Goal: Task Accomplishment & Management: Manage account settings

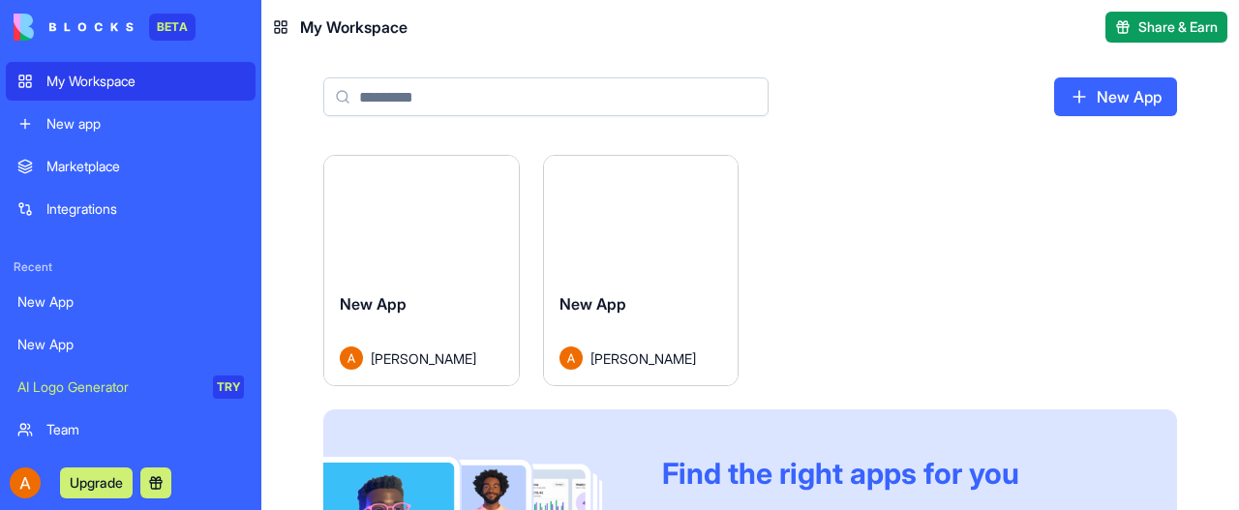
click at [665, 210] on button "Launch" at bounding box center [640, 216] width 145 height 39
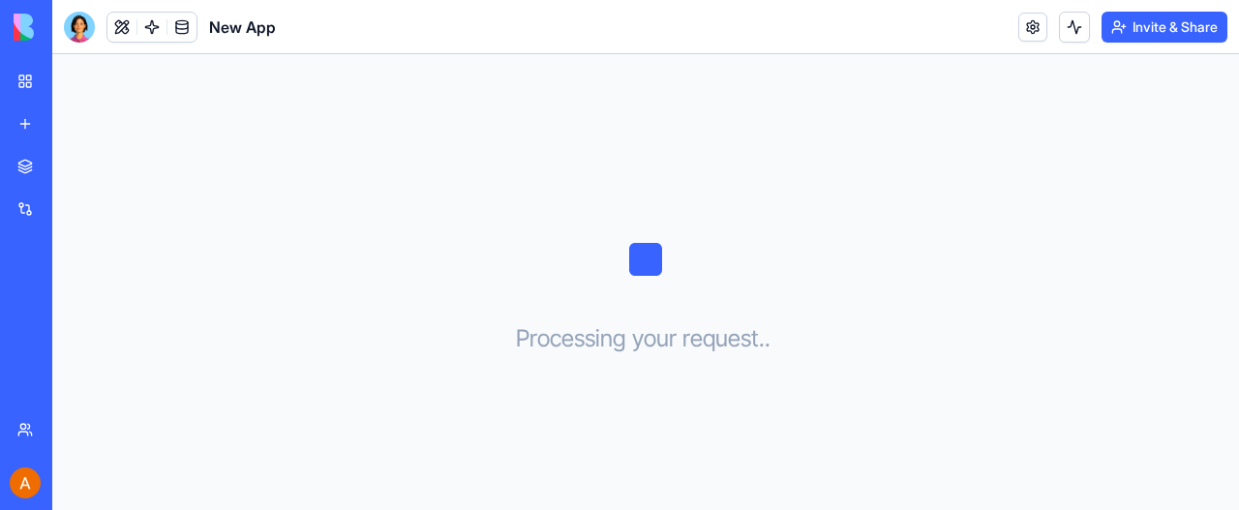
click at [72, 78] on div "My Workspace" at bounding box center [58, 81] width 25 height 19
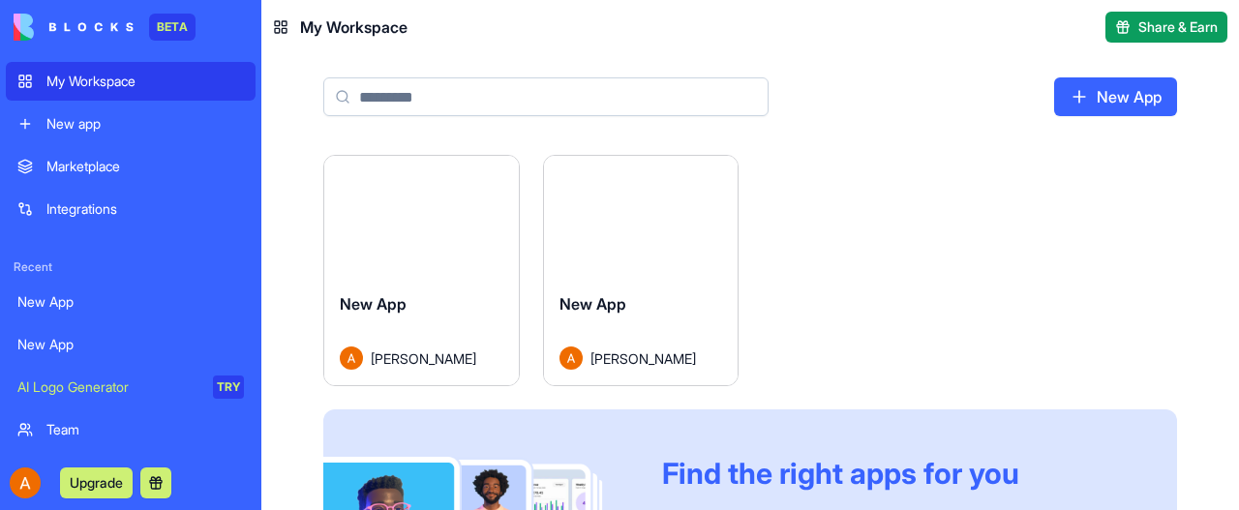
click at [384, 309] on span "New App" at bounding box center [373, 303] width 67 height 19
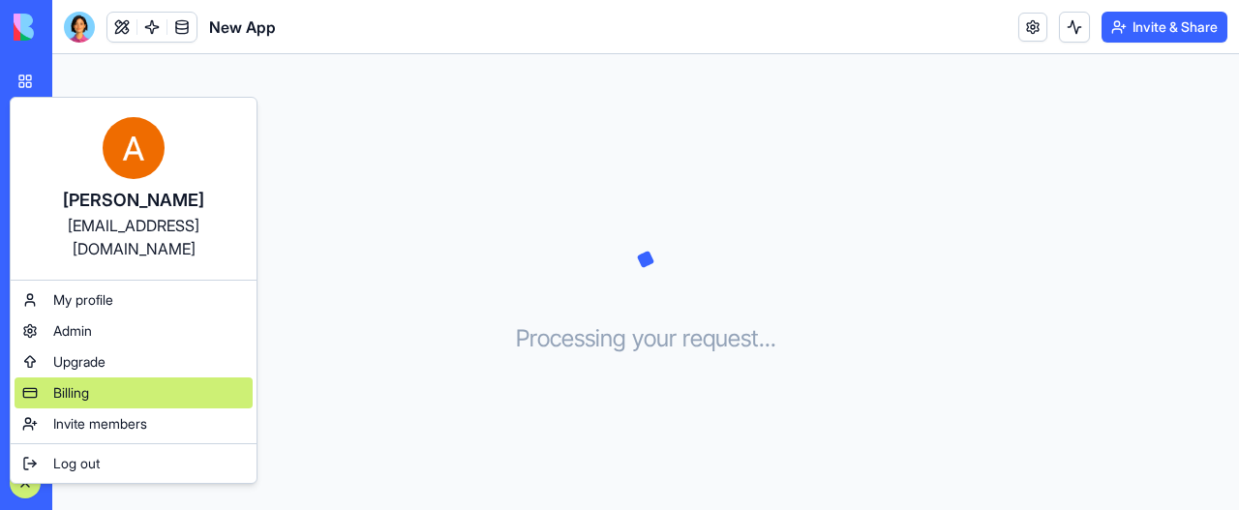
click at [121, 378] on div "Billing" at bounding box center [134, 393] width 238 height 31
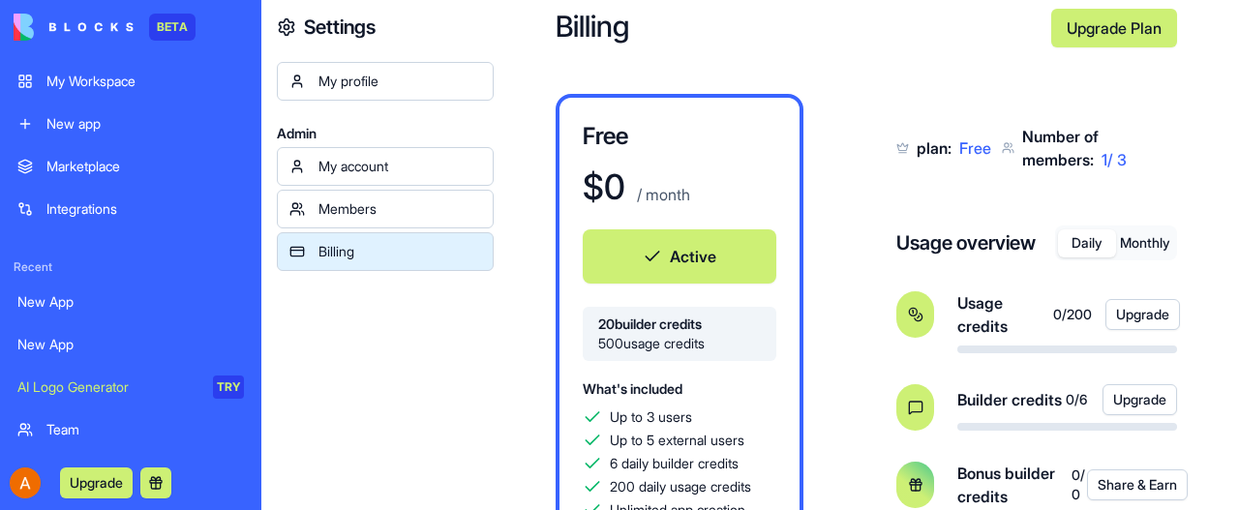
scroll to position [97, 0]
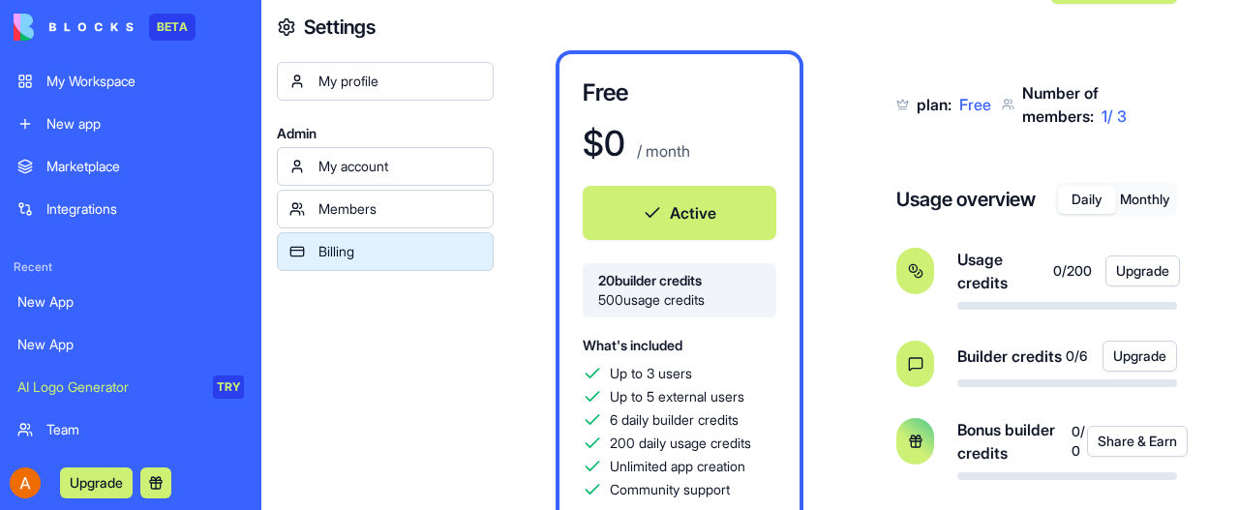
click at [76, 123] on div "New app" at bounding box center [144, 123] width 197 height 19
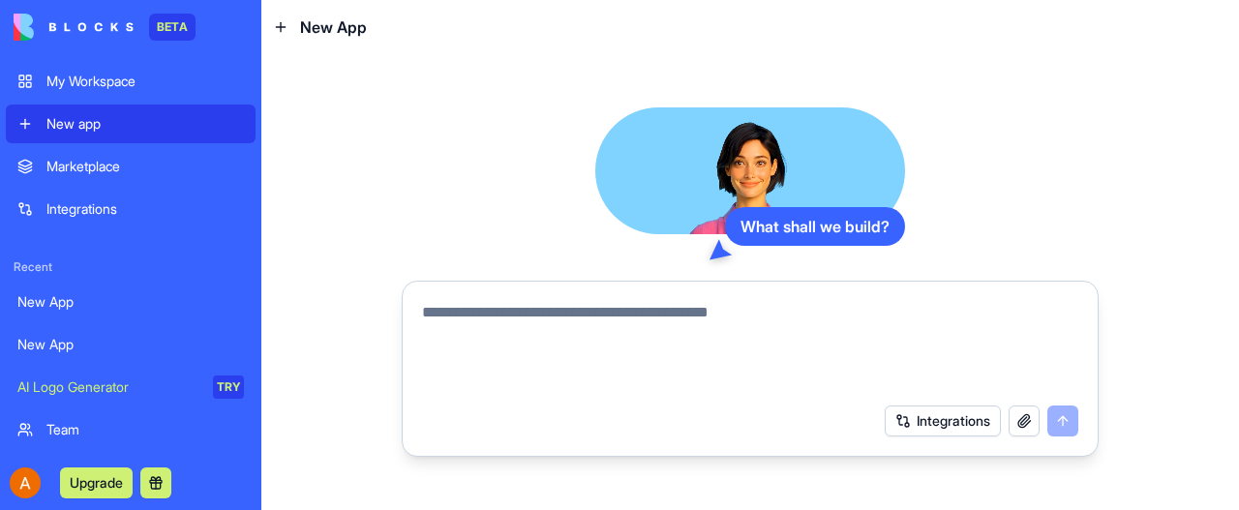
click at [557, 309] on textarea at bounding box center [750, 347] width 656 height 93
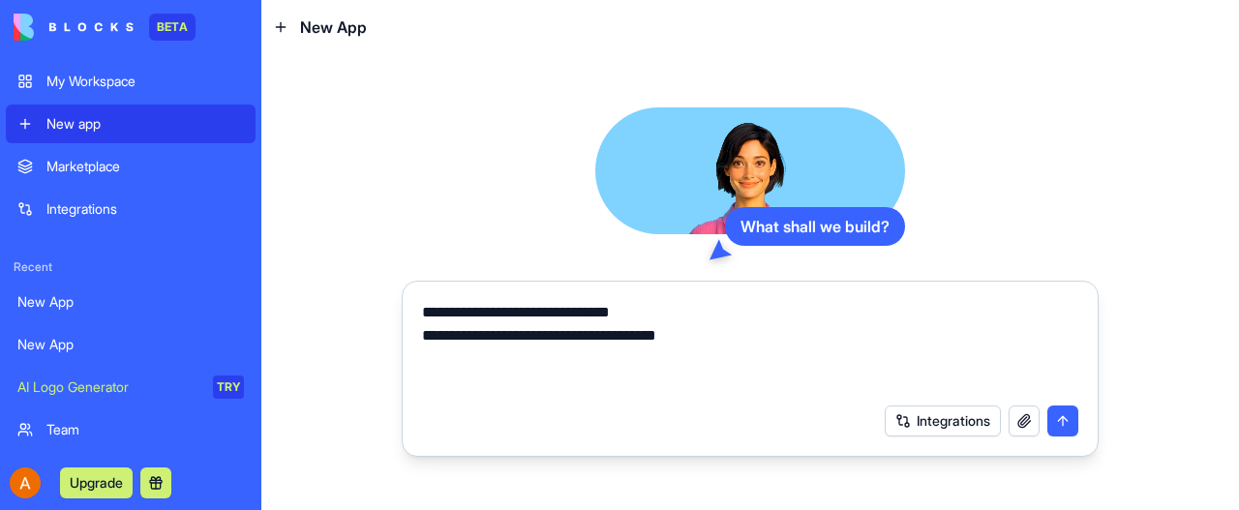
type textarea "**********"
click at [1022, 421] on button "button" at bounding box center [1024, 421] width 31 height 31
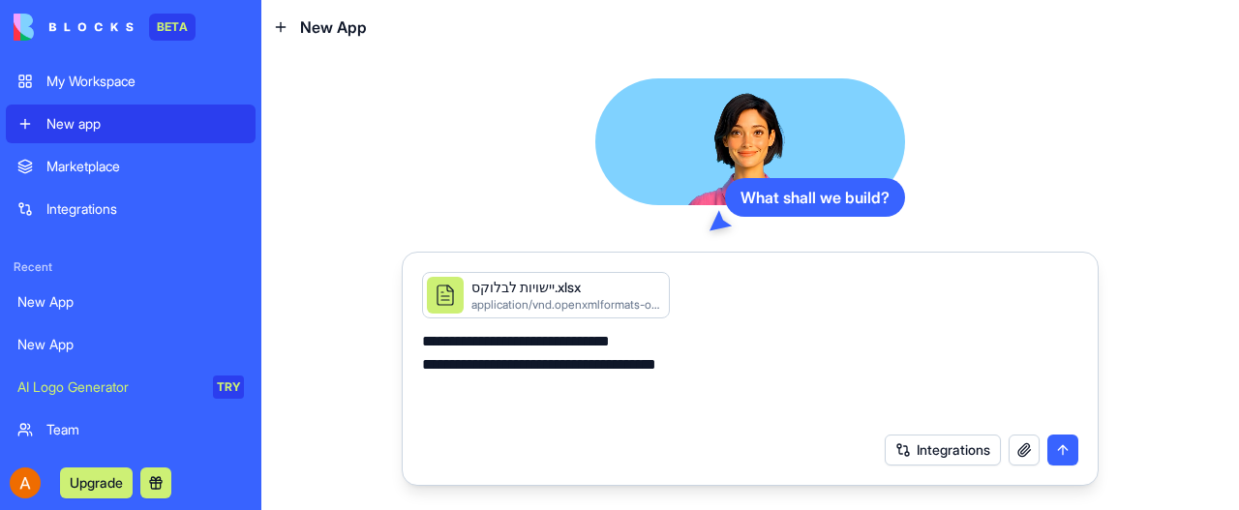
click at [1065, 451] on button "submit" at bounding box center [1063, 450] width 31 height 31
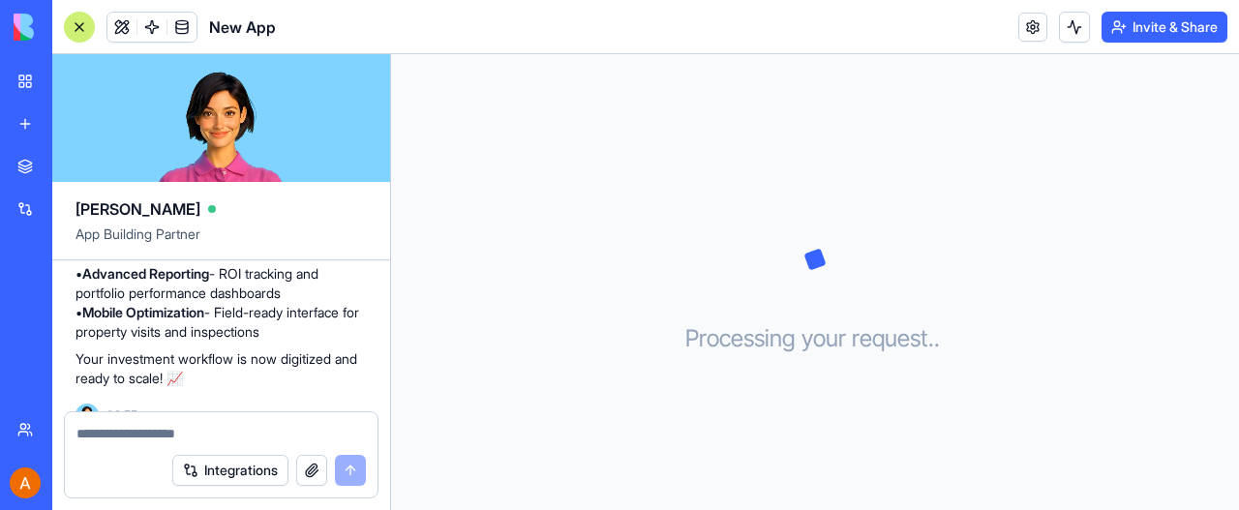
scroll to position [1082, 0]
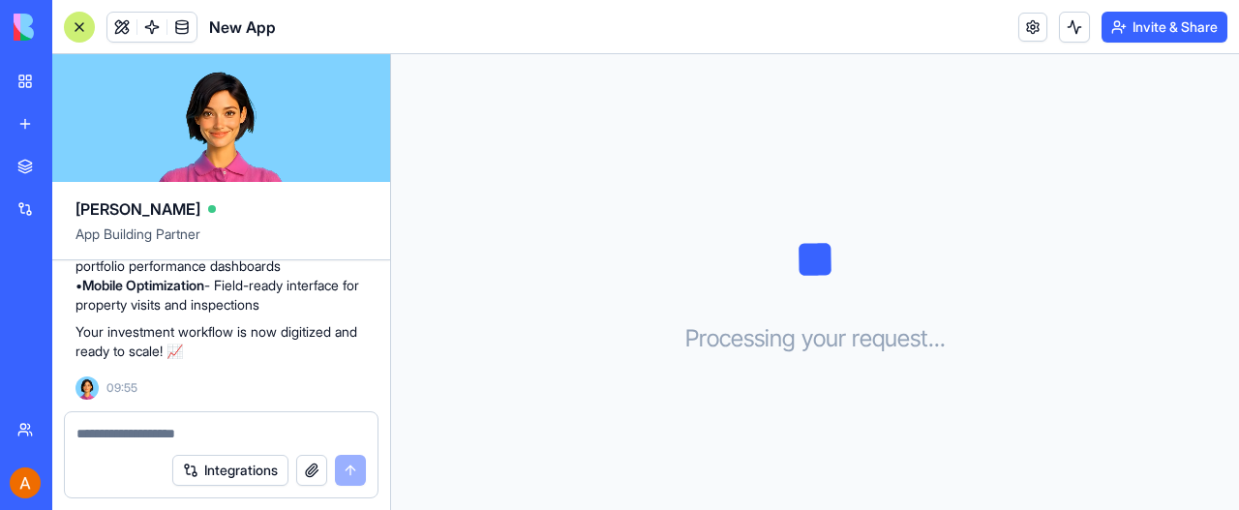
click at [72, 74] on div "My Workspace" at bounding box center [58, 81] width 25 height 19
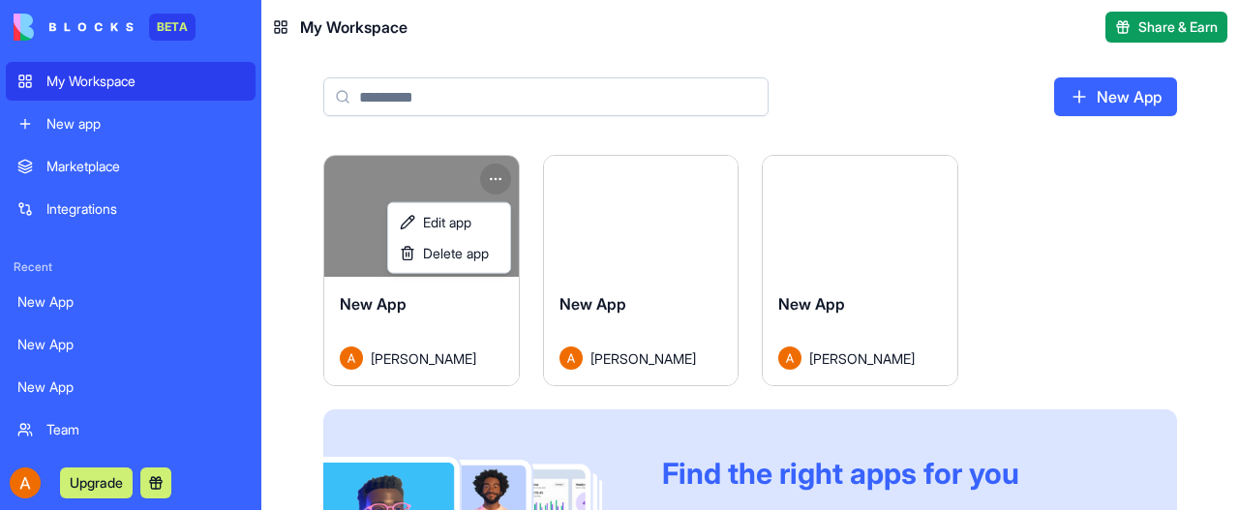
click at [503, 177] on html "BETA My Workspace New app Marketplace Integrations Recent New App New App New A…" at bounding box center [619, 255] width 1239 height 510
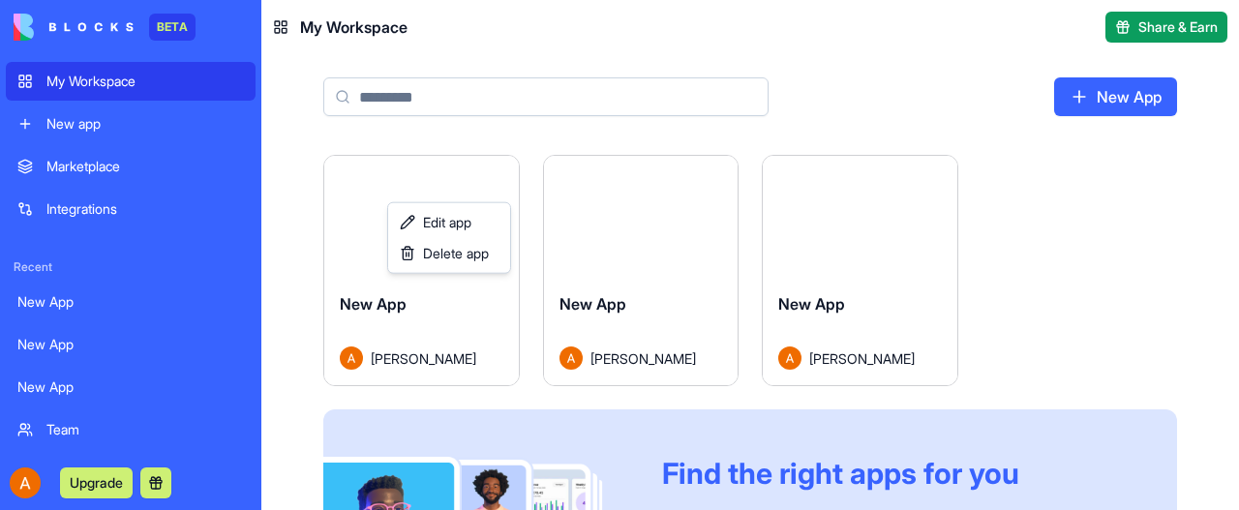
click at [634, 24] on html "BETA My Workspace New app Marketplace Integrations Recent New App New App New A…" at bounding box center [619, 255] width 1239 height 510
click at [846, 237] on div "Launch" at bounding box center [860, 216] width 195 height 121
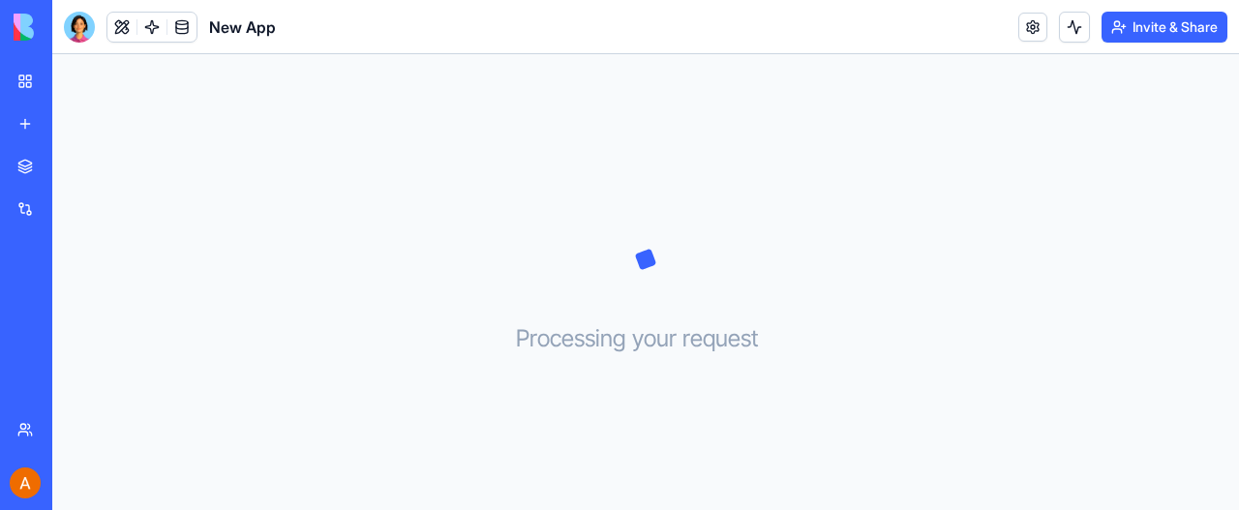
click at [72, 73] on div "My Workspace" at bounding box center [58, 81] width 25 height 19
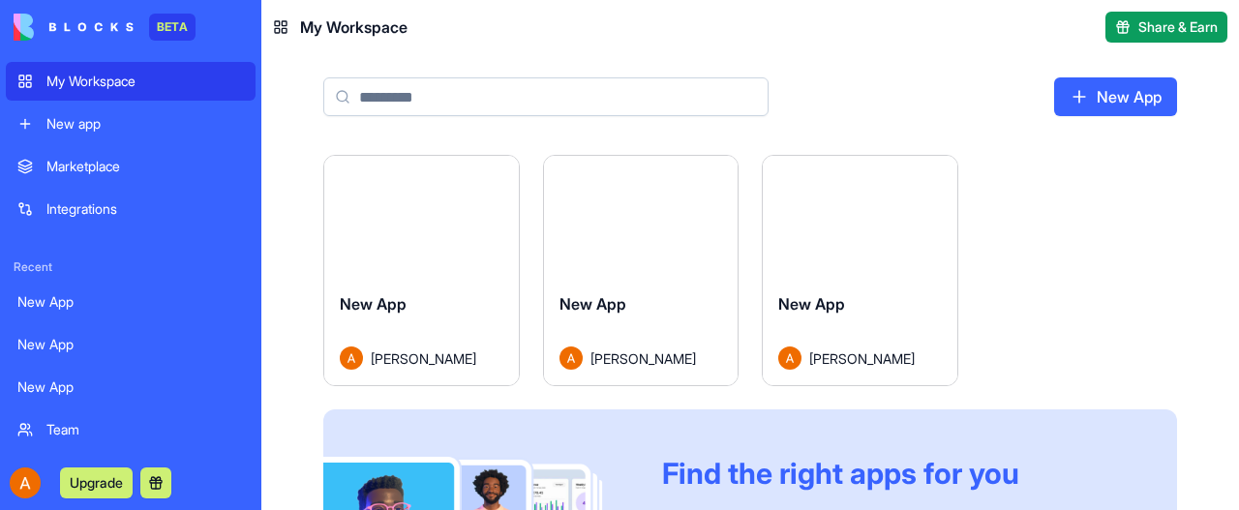
click at [658, 211] on button "Launch" at bounding box center [640, 216] width 145 height 39
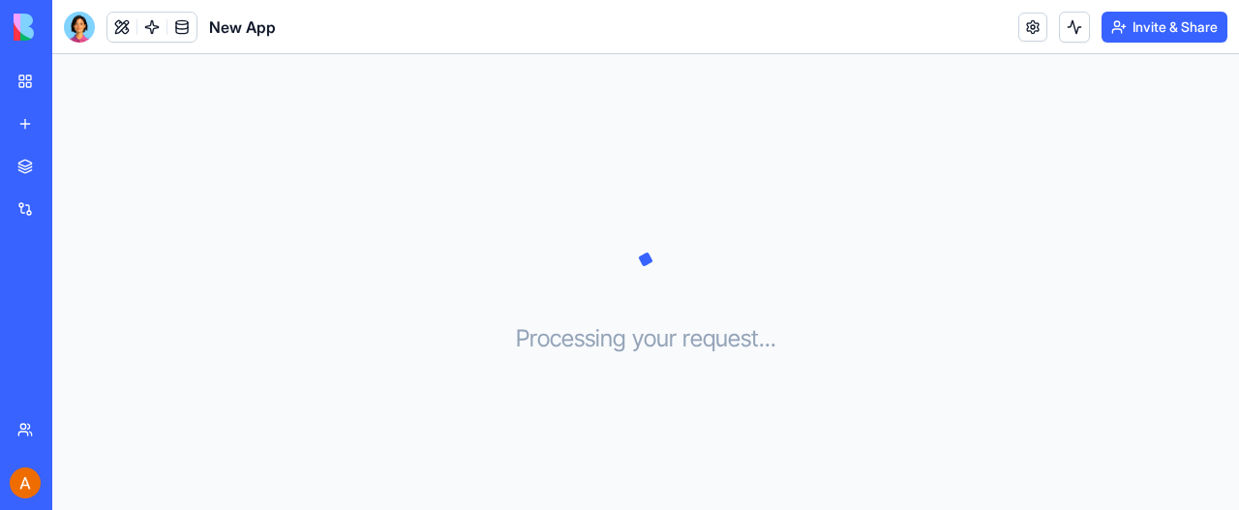
click at [72, 84] on div "My Workspace" at bounding box center [58, 81] width 25 height 19
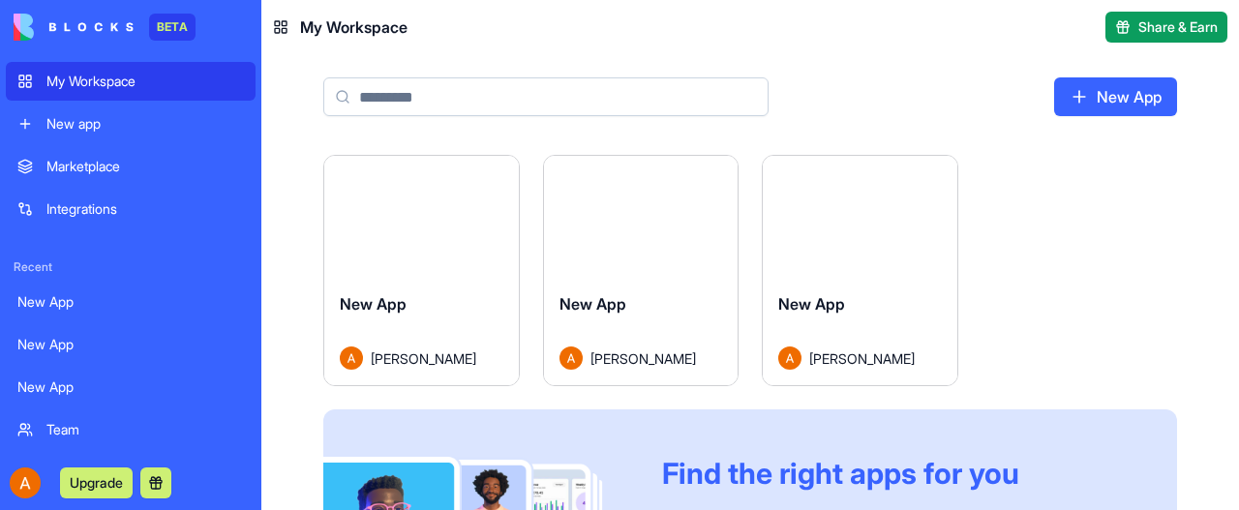
click at [405, 245] on div "Launch" at bounding box center [421, 216] width 195 height 121
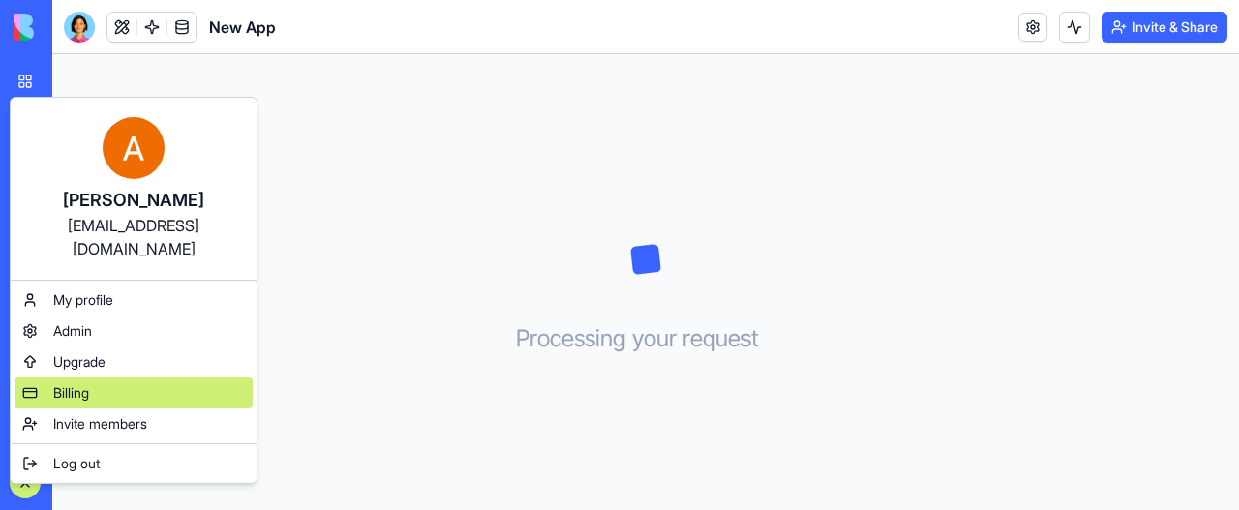
click at [170, 378] on div "Billing" at bounding box center [134, 393] width 238 height 31
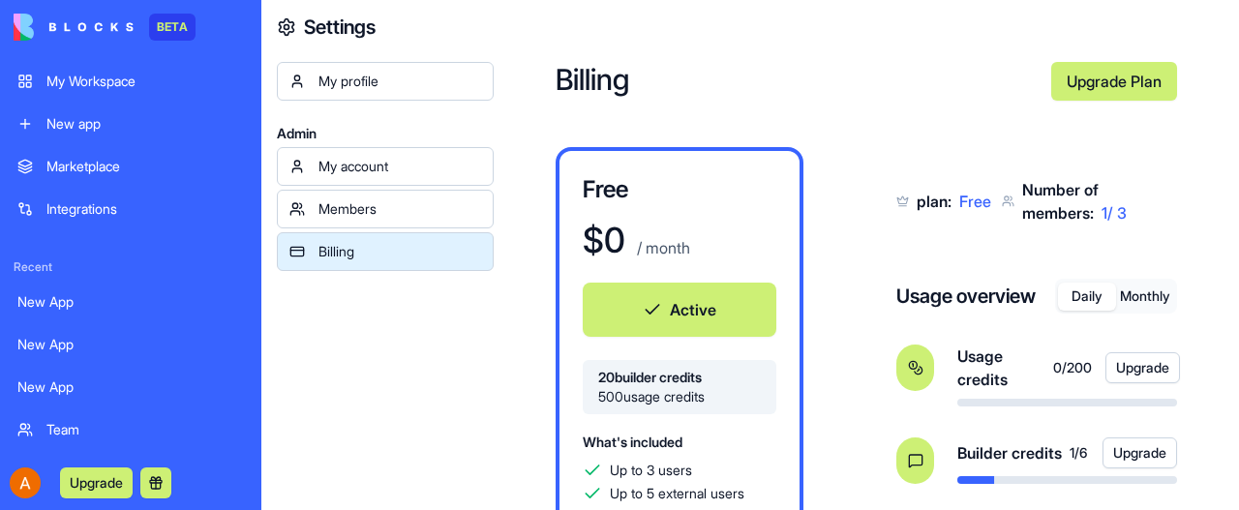
click at [91, 85] on div "My Workspace" at bounding box center [144, 81] width 197 height 19
